Goal: Transaction & Acquisition: Purchase product/service

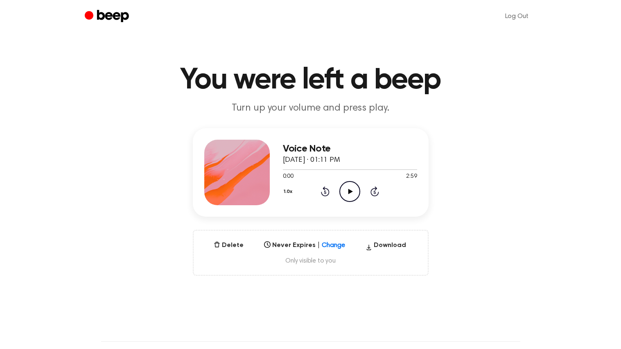
click at [354, 181] on icon "Play Audio" at bounding box center [349, 191] width 21 height 21
click at [354, 181] on icon "Pause Audio" at bounding box center [349, 191] width 21 height 21
click at [354, 181] on icon "Play Audio" at bounding box center [349, 191] width 21 height 21
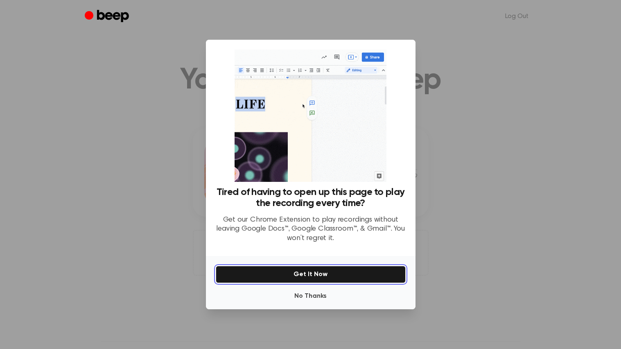
click at [322, 271] on button "Get It Now" at bounding box center [311, 274] width 190 height 17
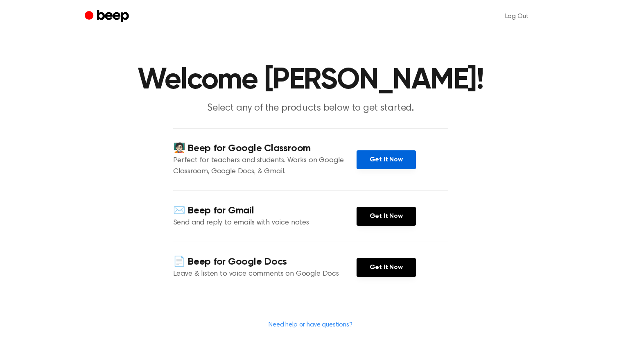
click at [404, 165] on link "Get It Now" at bounding box center [386, 159] width 59 height 19
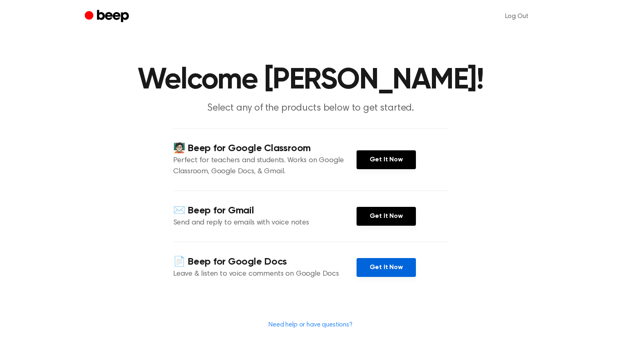
click at [389, 269] on link "Get It Now" at bounding box center [386, 267] width 59 height 19
